Goal: Check status: Check status

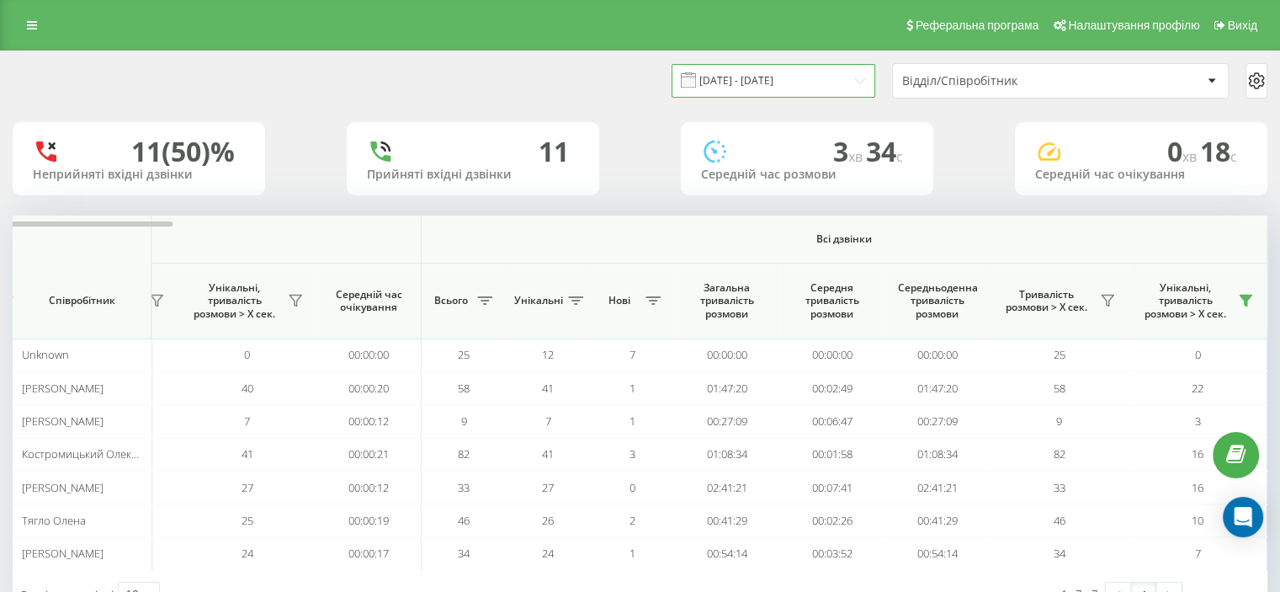
click at [754, 77] on input "[DATE] - [DATE]" at bounding box center [774, 80] width 204 height 33
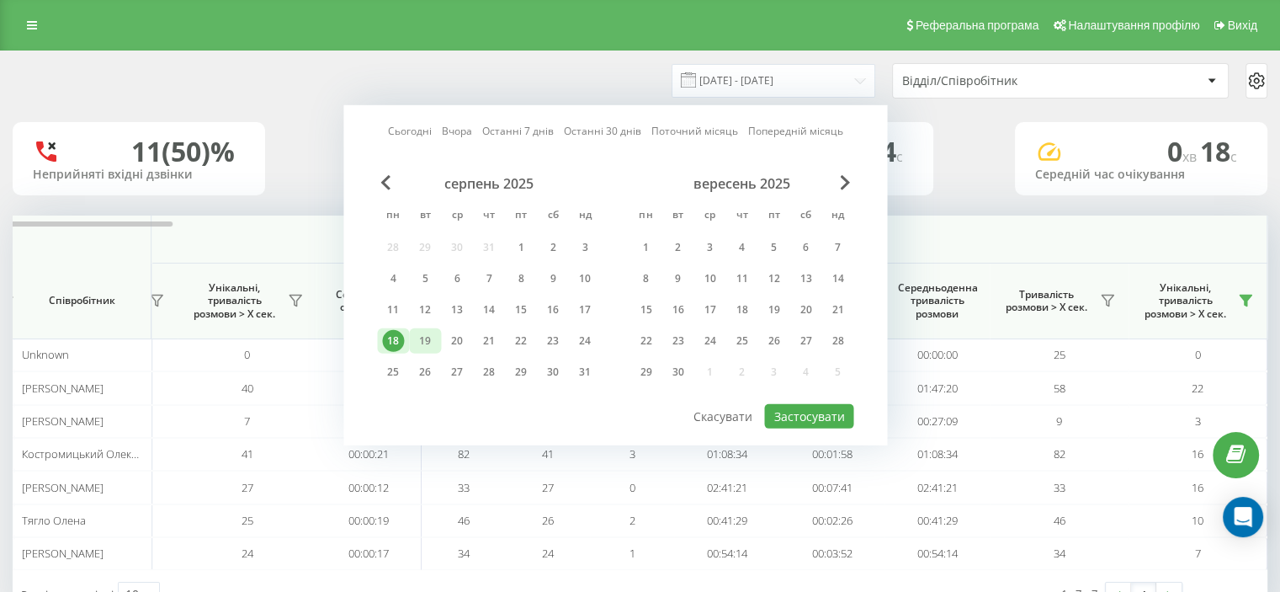
click at [422, 330] on div "19" at bounding box center [425, 341] width 22 height 22
click at [801, 417] on button "Застосувати" at bounding box center [808, 416] width 89 height 24
type input "[DATE] - [DATE]"
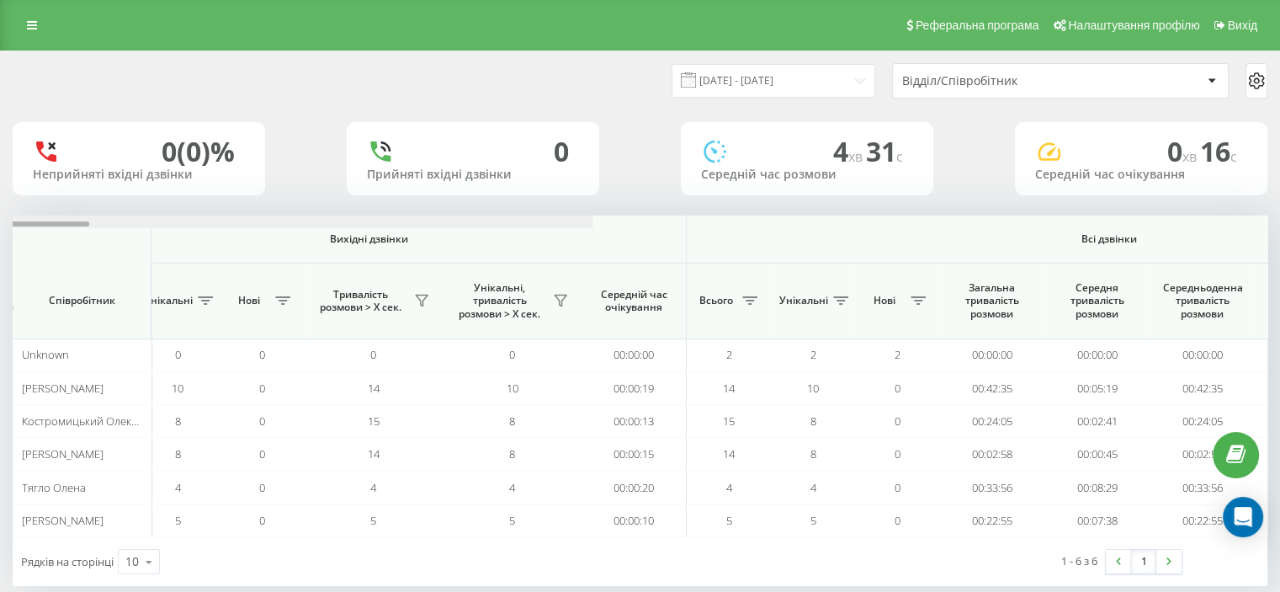
scroll to position [0, 1093]
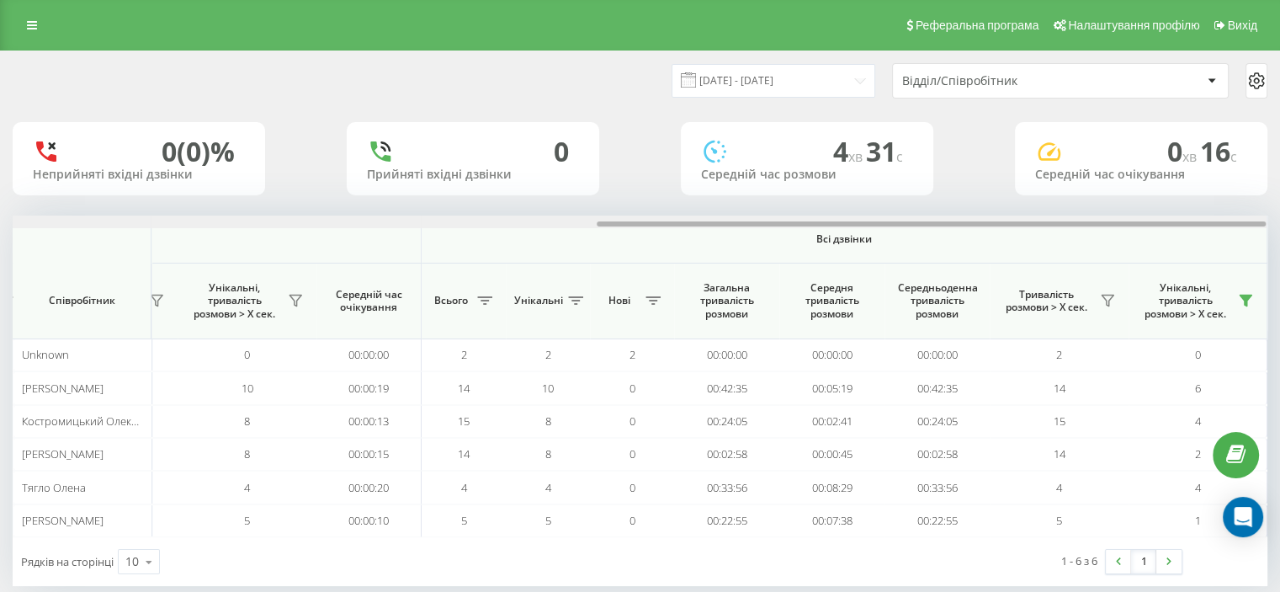
drag, startPoint x: 348, startPoint y: 226, endPoint x: 1154, endPoint y: 181, distance: 806.6
click at [1153, 181] on div "[DATE] - [DATE] Відділ/Співробітник 0 (0)% Неприйняті вхідні дзвінки 0 Прийняті…" at bounding box center [640, 318] width 1255 height 534
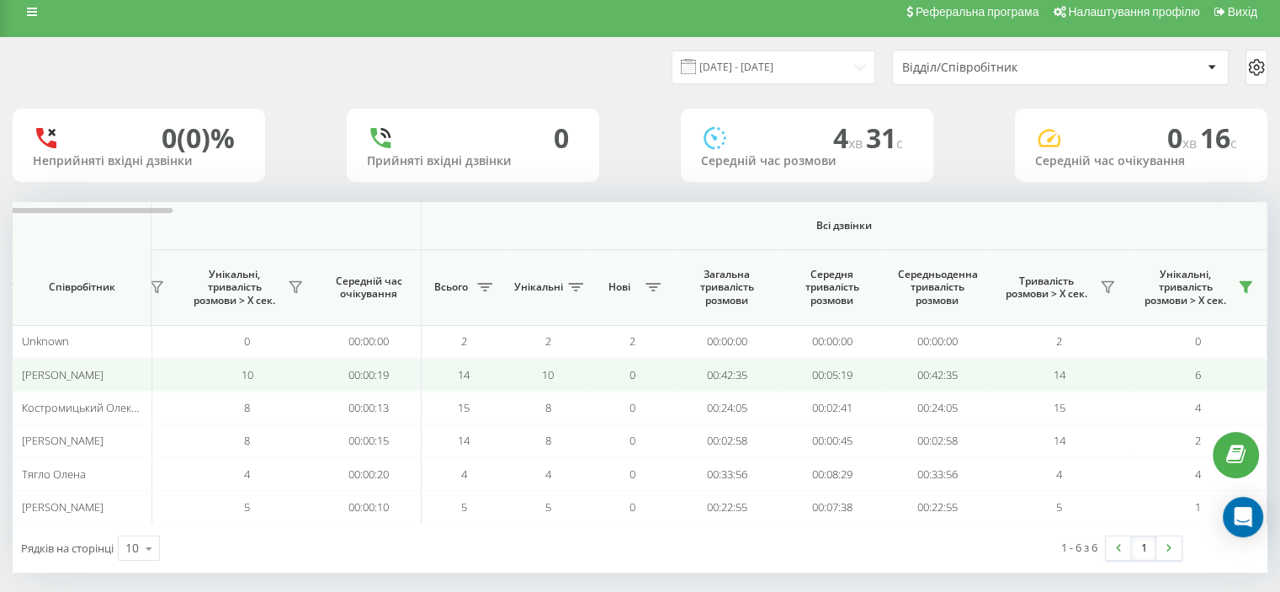
scroll to position [25, 0]
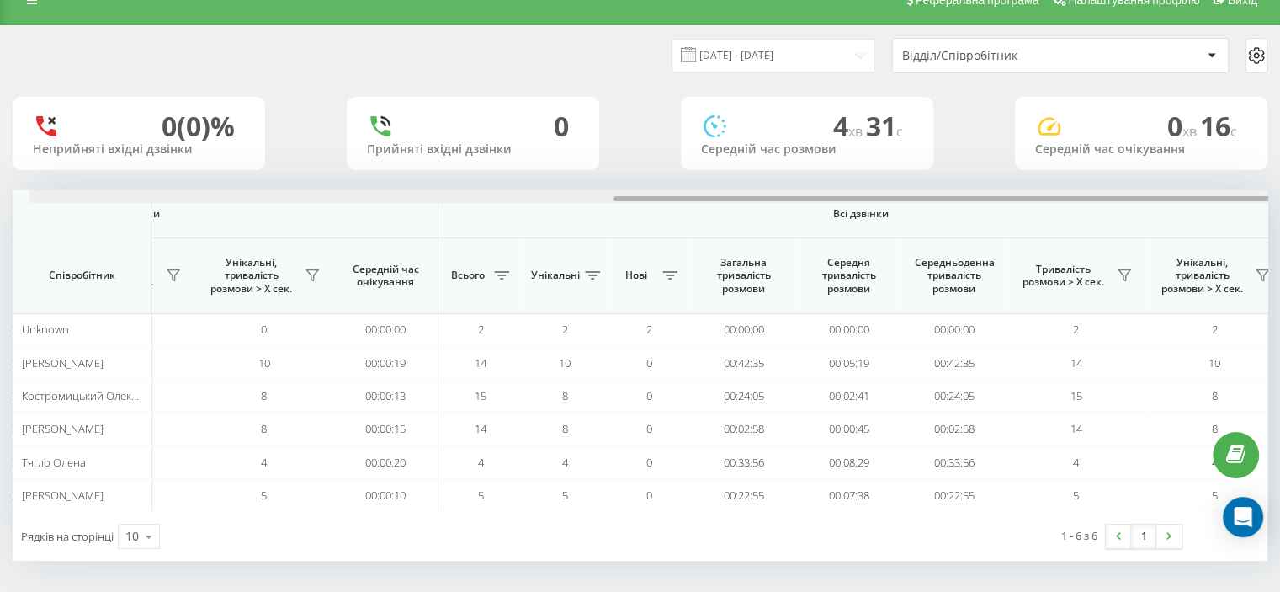
scroll to position [0, 1093]
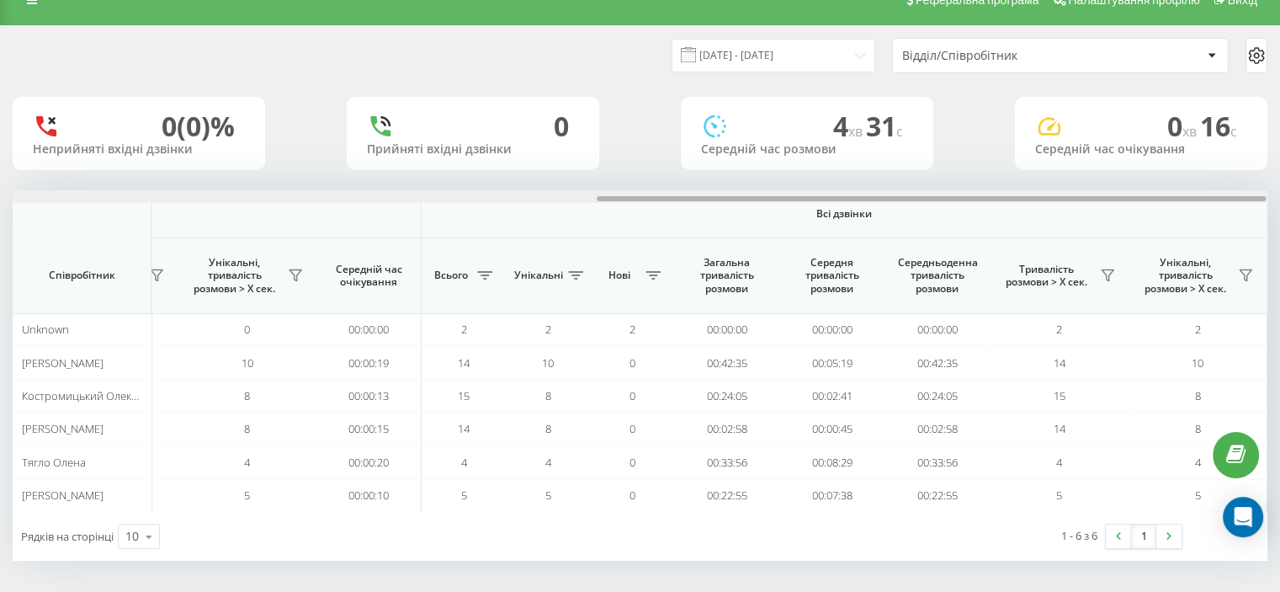
drag, startPoint x: 252, startPoint y: 196, endPoint x: 906, endPoint y: 194, distance: 653.9
click at [906, 194] on div at bounding box center [640, 196] width 1254 height 13
